Goal: Information Seeking & Learning: Learn about a topic

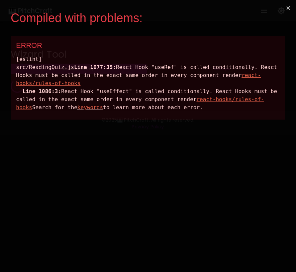
click at [287, 8] on button "×" at bounding box center [288, 8] width 15 height 16
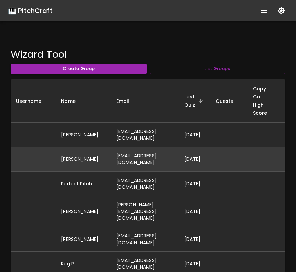
click at [164, 162] on td "ashleymovold@gmail.com" at bounding box center [145, 159] width 68 height 24
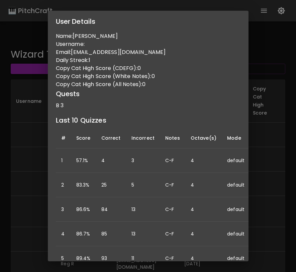
click at [13, 192] on div "User Details Name: Ashley Varian Username: Email: ashleymovold@gmail.com Daily …" at bounding box center [148, 136] width 296 height 272
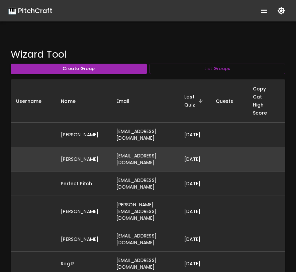
click at [124, 161] on td "ashleymovold@gmail.com" at bounding box center [145, 159] width 68 height 24
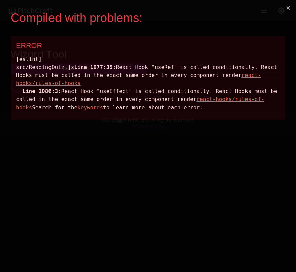
click at [291, 9] on button "×" at bounding box center [288, 8] width 15 height 16
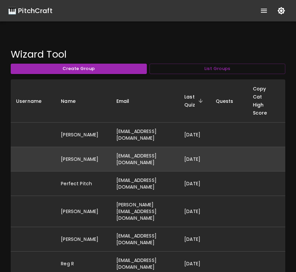
click at [139, 161] on td "ashleymovold@gmail.com" at bounding box center [145, 159] width 68 height 24
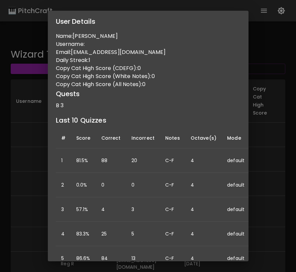
click at [261, 32] on div "User Details Name: Ashley Varian Username: Email: ashleymovold@gmail.com Daily …" at bounding box center [148, 136] width 296 height 272
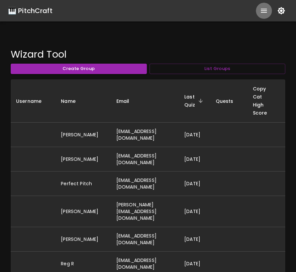
click at [261, 10] on icon "show more" at bounding box center [264, 11] width 8 height 8
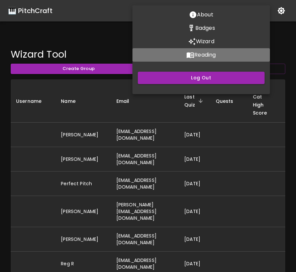
click at [212, 54] on p "Reading" at bounding box center [204, 55] width 21 height 8
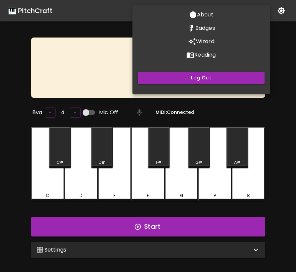
click at [281, 40] on div at bounding box center [148, 136] width 296 height 272
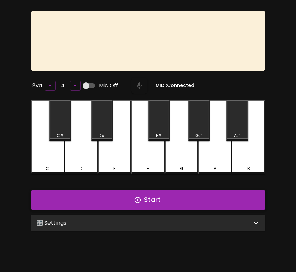
scroll to position [67, 0]
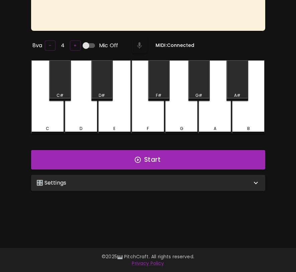
click at [166, 187] on div "🎛️ Settings" at bounding box center [148, 183] width 234 height 16
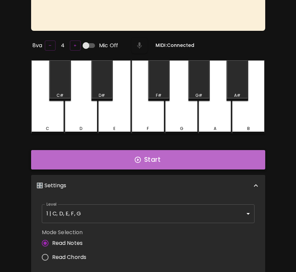
click at [169, 160] on button "Start" at bounding box center [148, 159] width 234 height 19
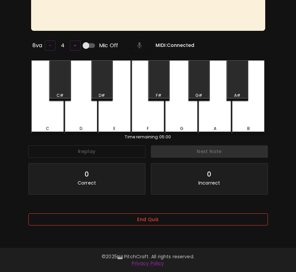
click at [153, 221] on button "End Quiz" at bounding box center [148, 219] width 240 height 12
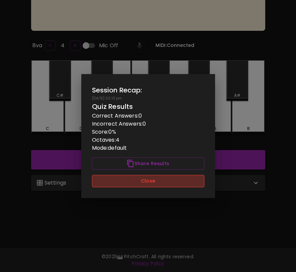
click at [154, 185] on button "Close" at bounding box center [148, 181] width 112 height 12
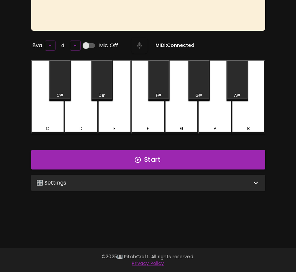
click at [154, 185] on div "🎛️ Settings" at bounding box center [143, 183] width 215 height 8
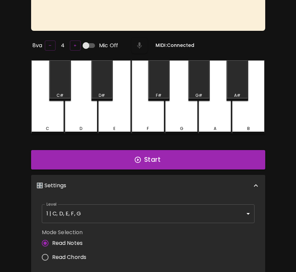
click at [150, 207] on body "🎹 PitchCraft About Badges Wizard Reading Pro Log Out 8va – 4 + Mic Off MIDI: Co…" at bounding box center [148, 160] width 296 height 455
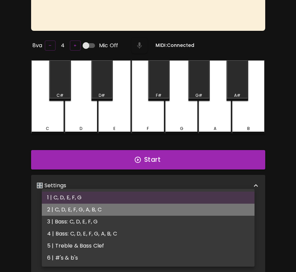
click at [150, 206] on li "2 | C, D, E, F, G, A, B, C" at bounding box center [148, 209] width 213 height 12
type input "3"
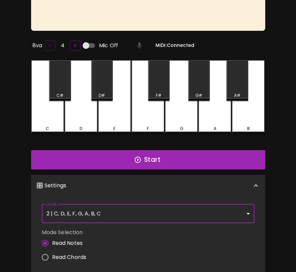
click at [159, 160] on button "Start" at bounding box center [148, 159] width 234 height 19
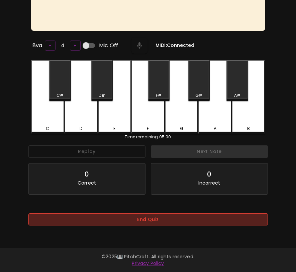
click at [154, 223] on button "End Quiz" at bounding box center [148, 219] width 240 height 12
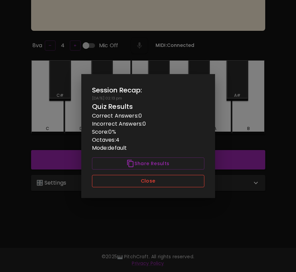
click at [139, 181] on button "Close" at bounding box center [148, 181] width 112 height 12
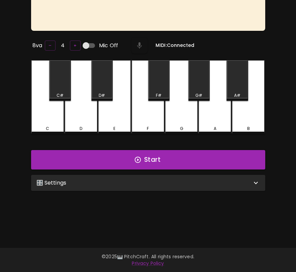
click at [139, 183] on div "🎛️ Settings" at bounding box center [143, 183] width 215 height 8
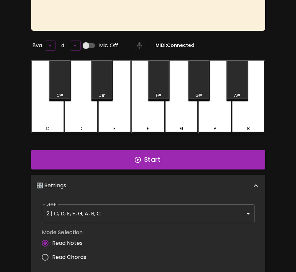
click at [74, 253] on span "Read Chords" at bounding box center [69, 257] width 34 height 8
click at [52, 253] on input "Read Chords" at bounding box center [45, 257] width 14 height 14
radio input "true"
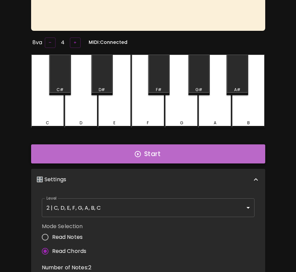
click at [144, 151] on button "Start" at bounding box center [148, 153] width 234 height 19
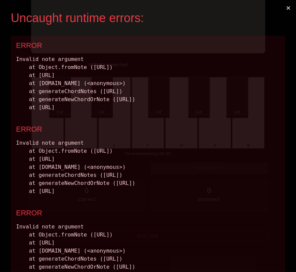
scroll to position [42, 0]
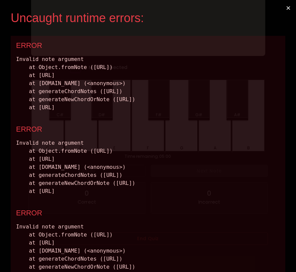
click at [290, 8] on button "×" at bounding box center [288, 8] width 15 height 16
click at [289, 7] on button "×" at bounding box center [288, 8] width 15 height 16
